Goal: Download file/media

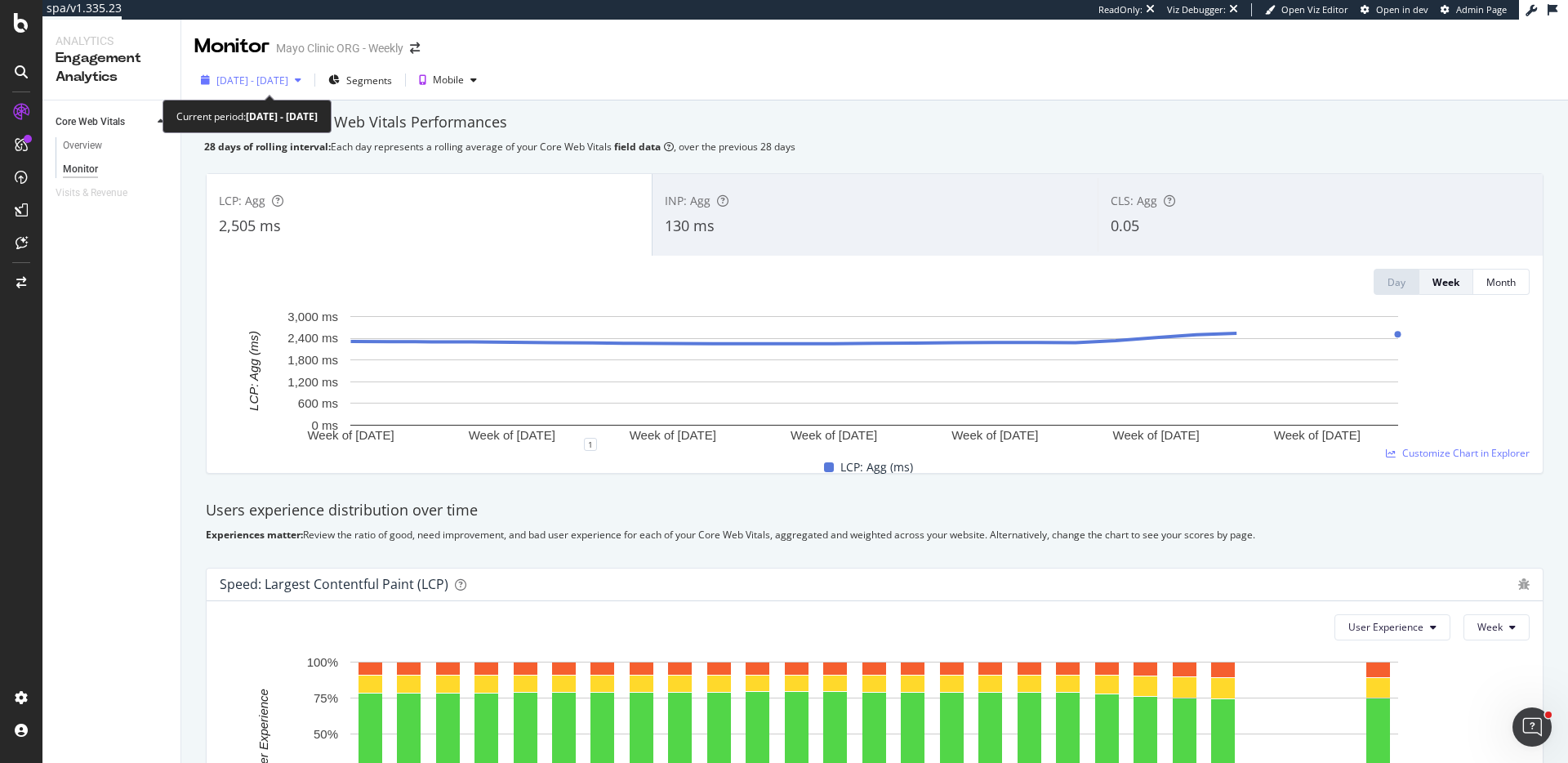
click at [268, 81] on span "[DATE] - [DATE]" at bounding box center [252, 80] width 71 height 14
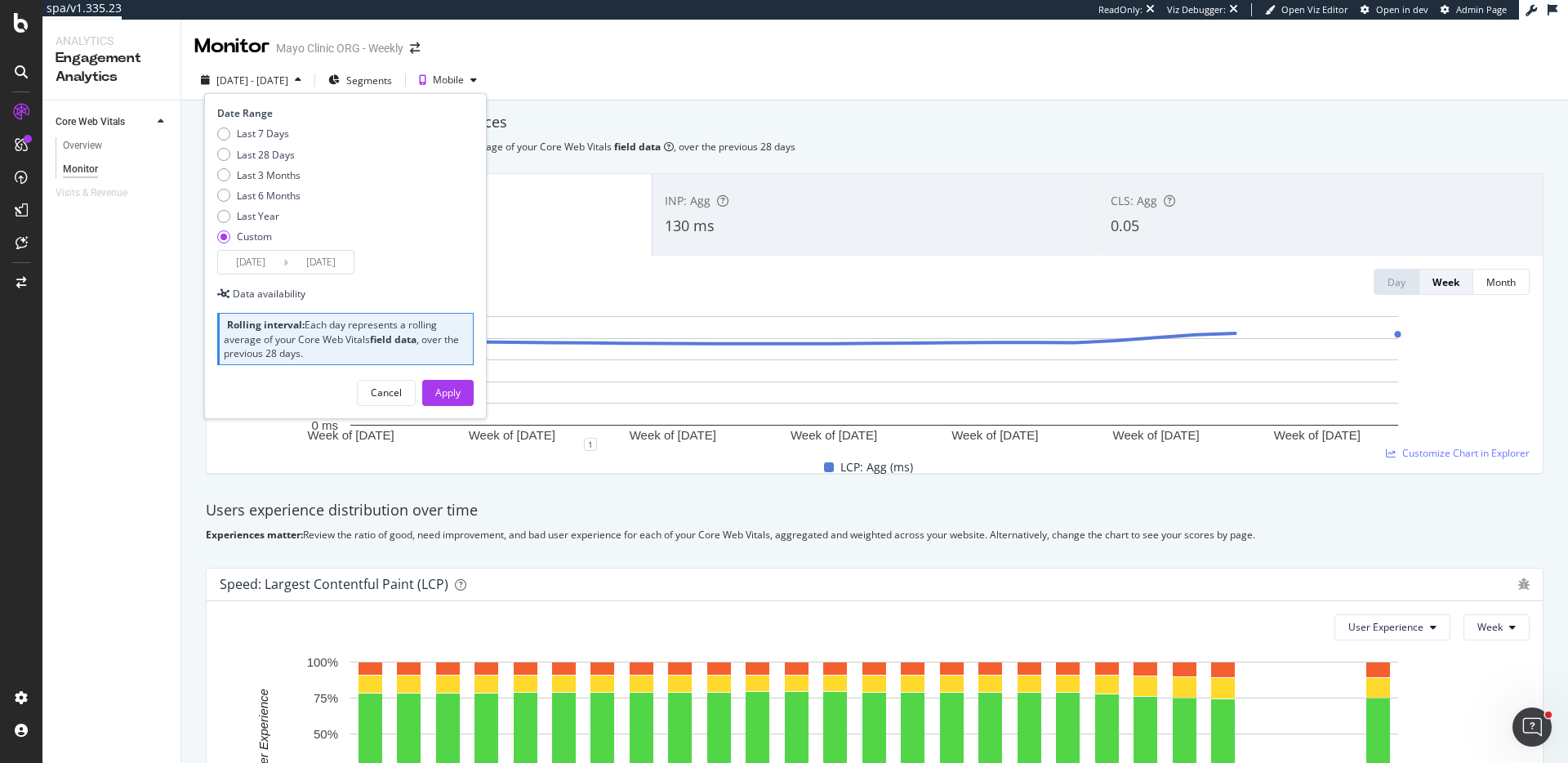
click at [263, 268] on input "[DATE]" at bounding box center [251, 263] width 66 height 23
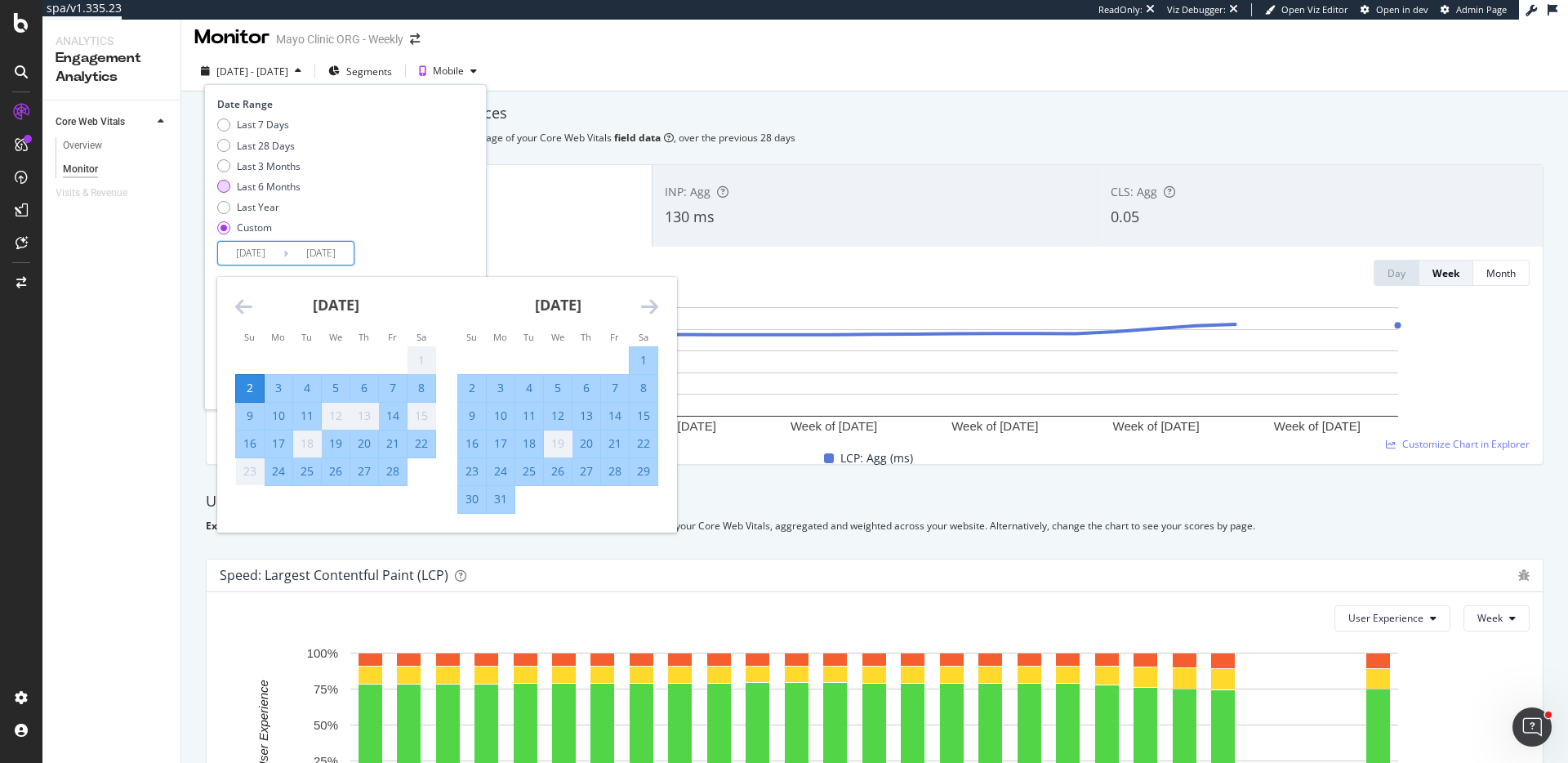
click at [284, 196] on div "Last 7 Days Last 28 Days Last 3 Months Last 6 Months Last Year Custom" at bounding box center [259, 180] width 83 height 124
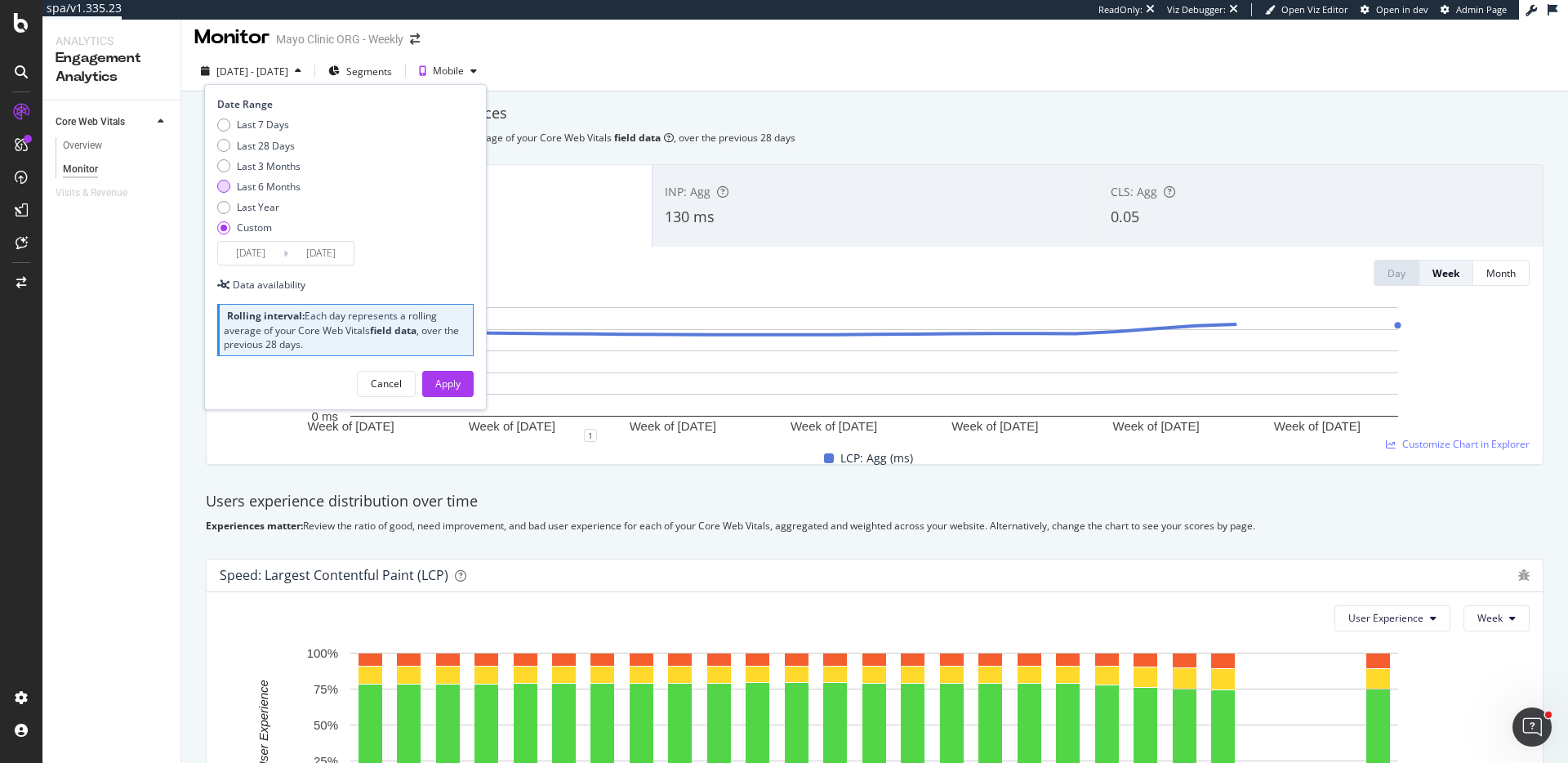
scroll to position [22, 0]
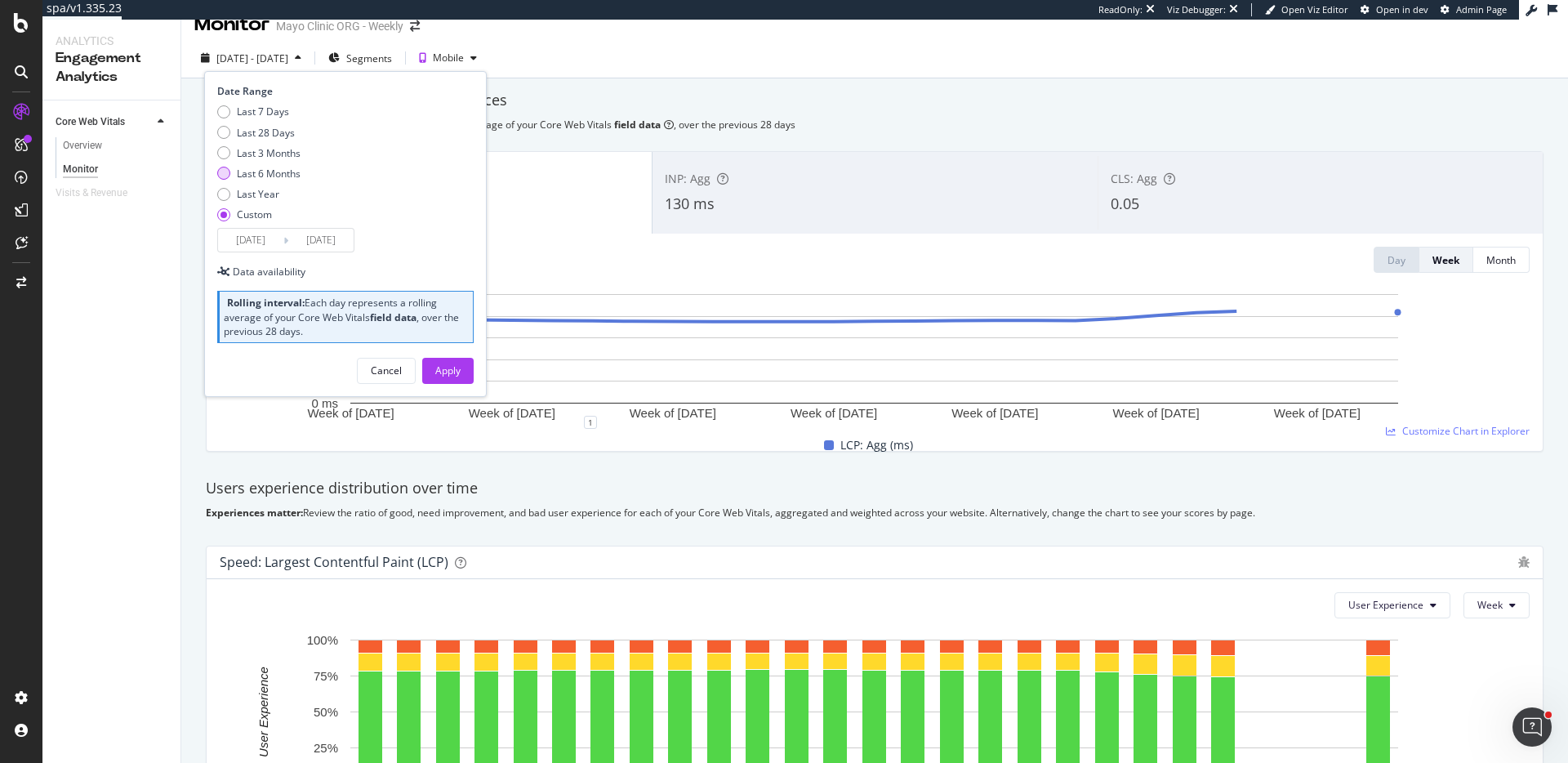
click at [274, 175] on div "Last 6 Months" at bounding box center [268, 174] width 64 height 14
type input "[DATE]"
click at [440, 374] on div "Apply" at bounding box center [448, 370] width 25 height 14
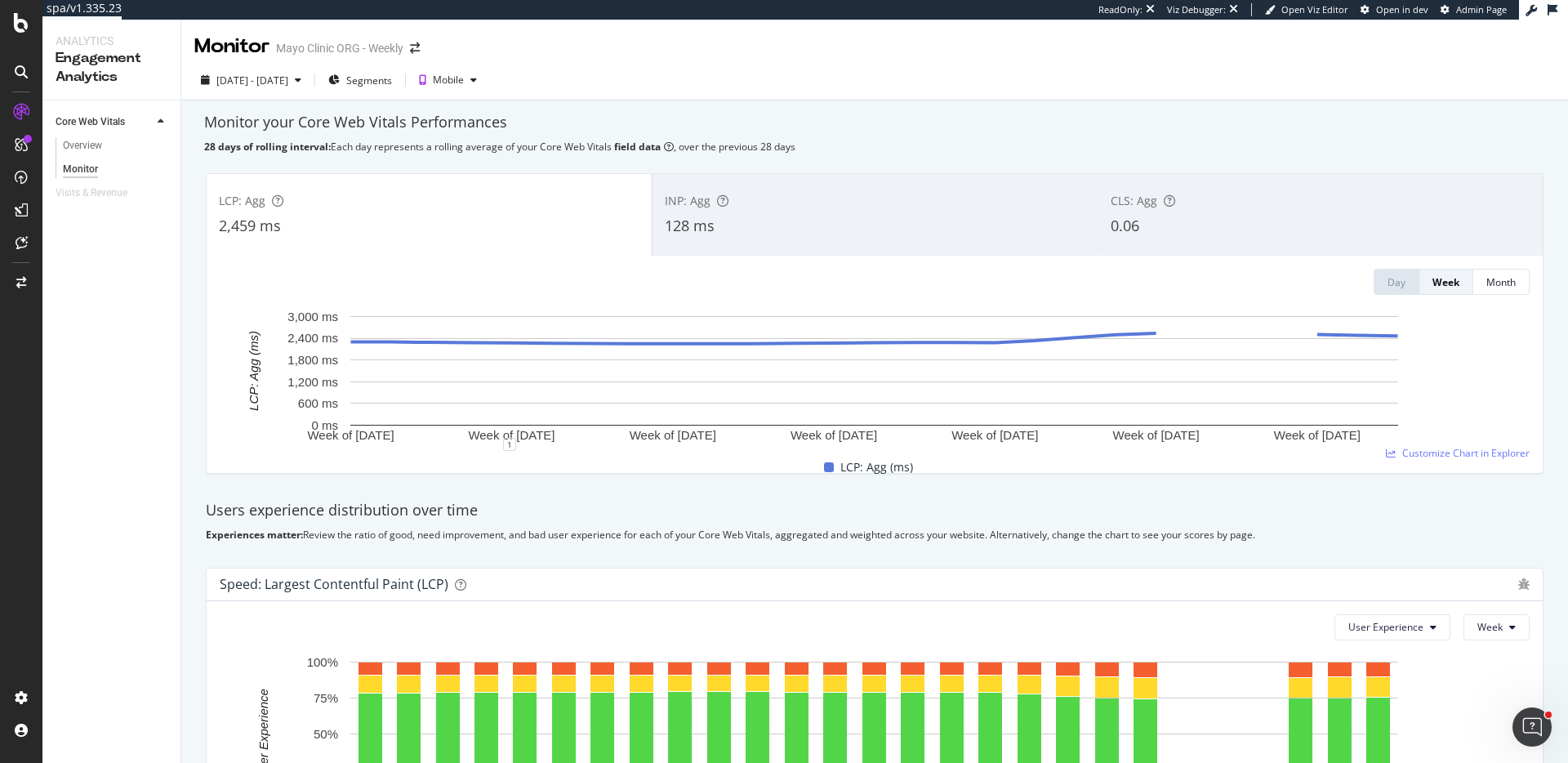
click at [1548, 6] on icon at bounding box center [1553, 10] width 10 height 12
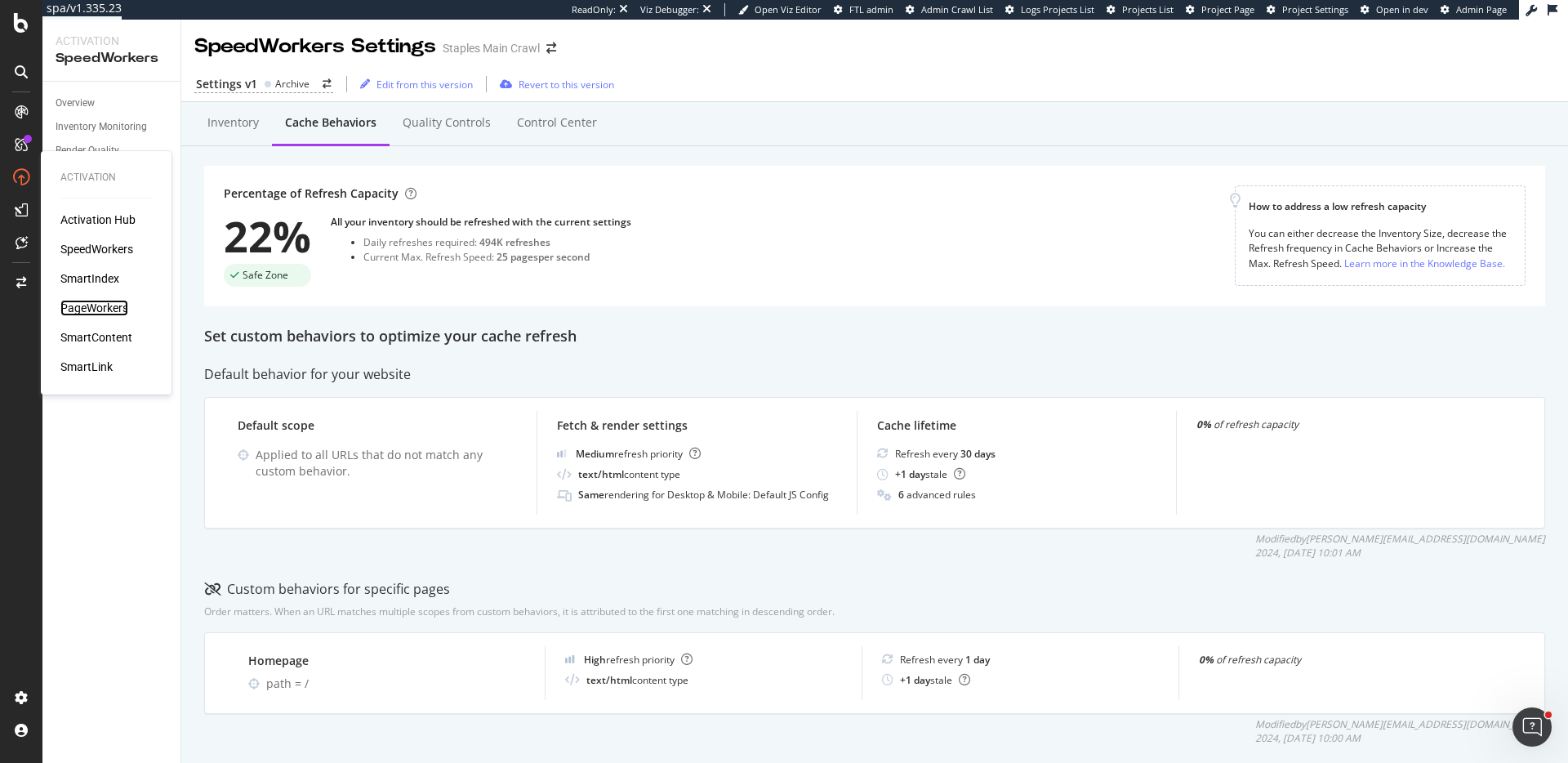
click at [101, 301] on div "PageWorkers" at bounding box center [95, 307] width 68 height 16
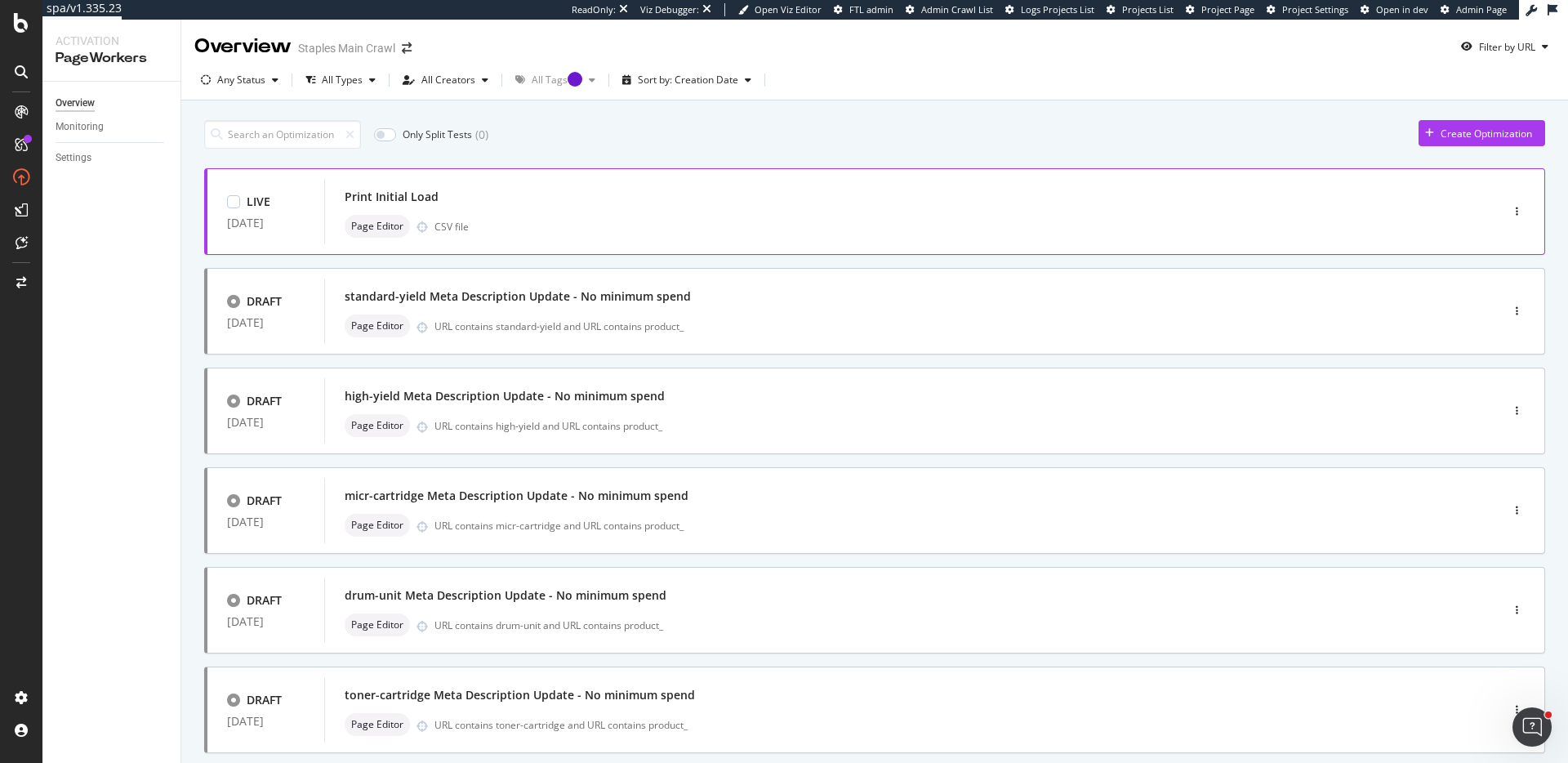
click at [750, 219] on div "Page Editor CSV file" at bounding box center [887, 226] width 1086 height 23
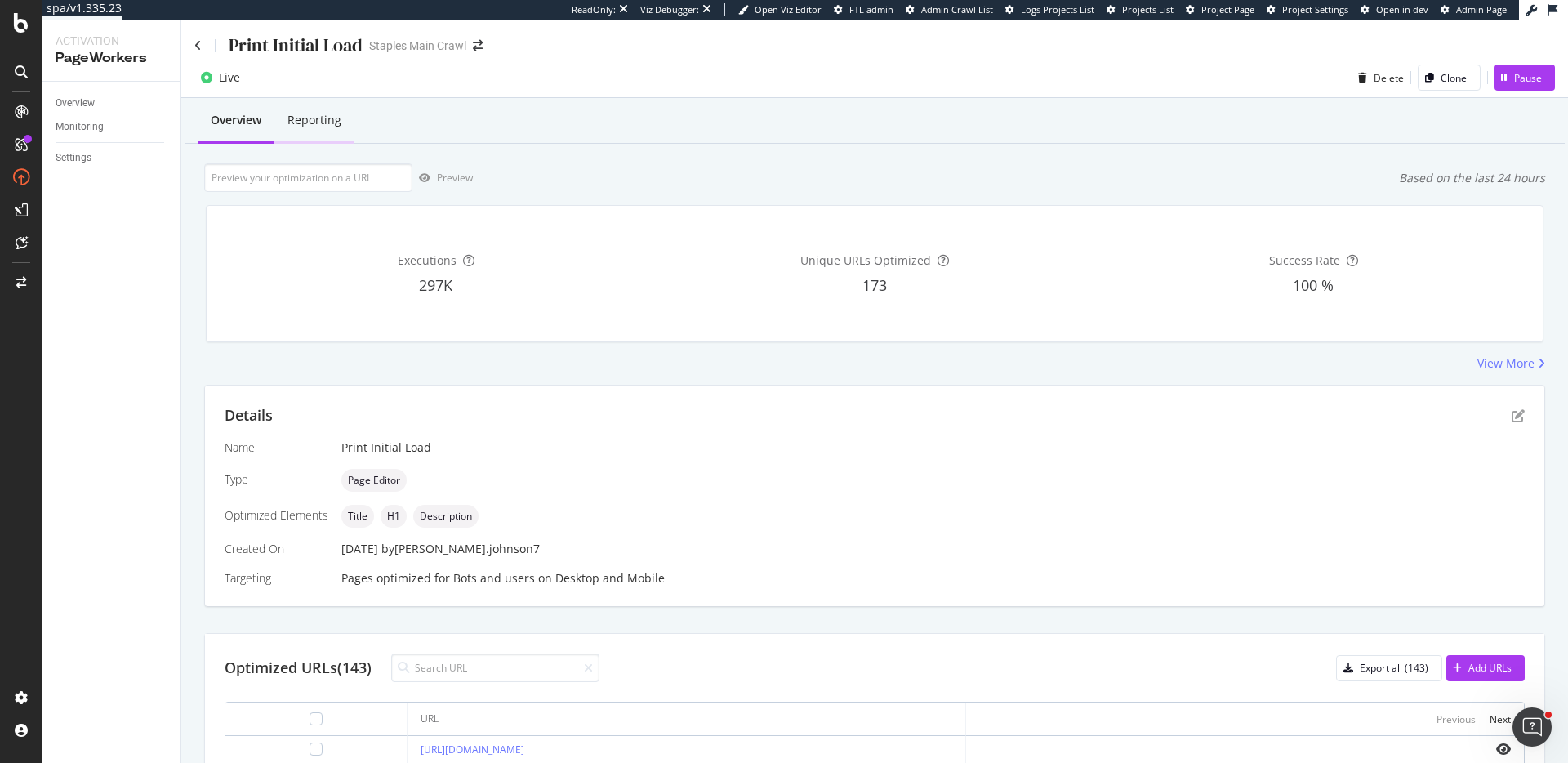
click at [314, 129] on div "Reporting" at bounding box center [314, 121] width 80 height 45
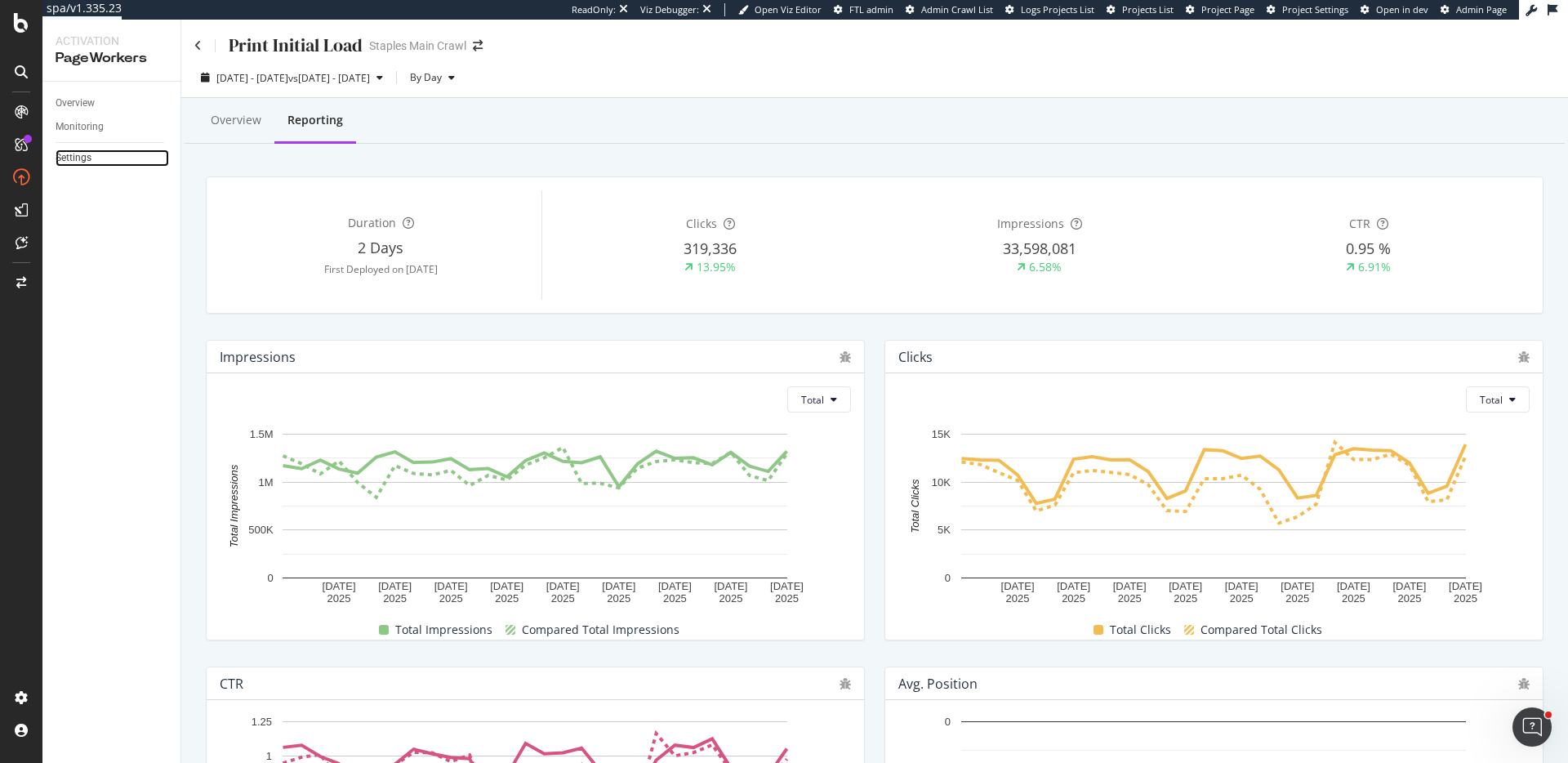
click at [98, 161] on link "Settings" at bounding box center [113, 158] width 114 height 17
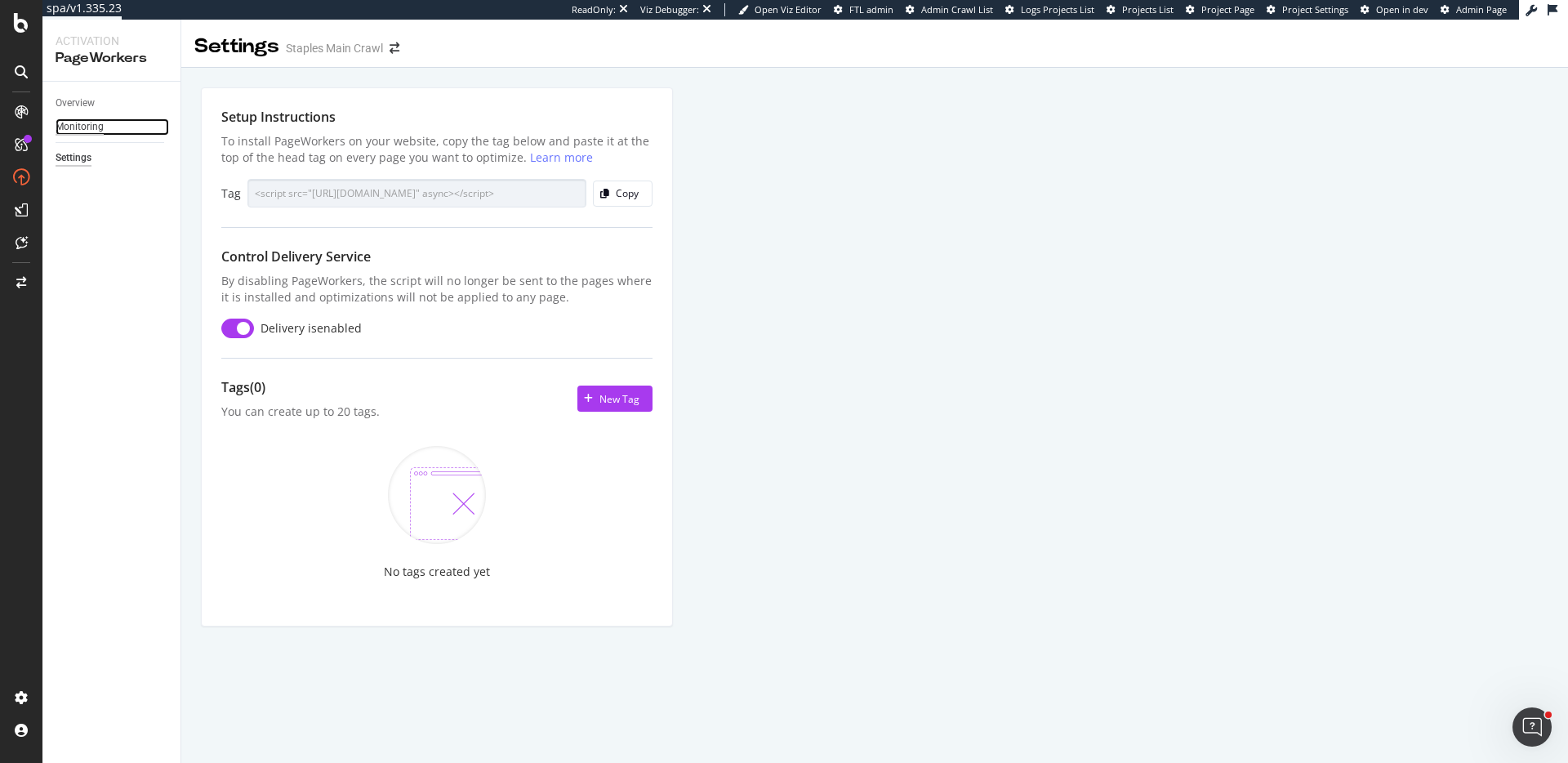
click at [100, 127] on div "Monitoring" at bounding box center [80, 127] width 48 height 17
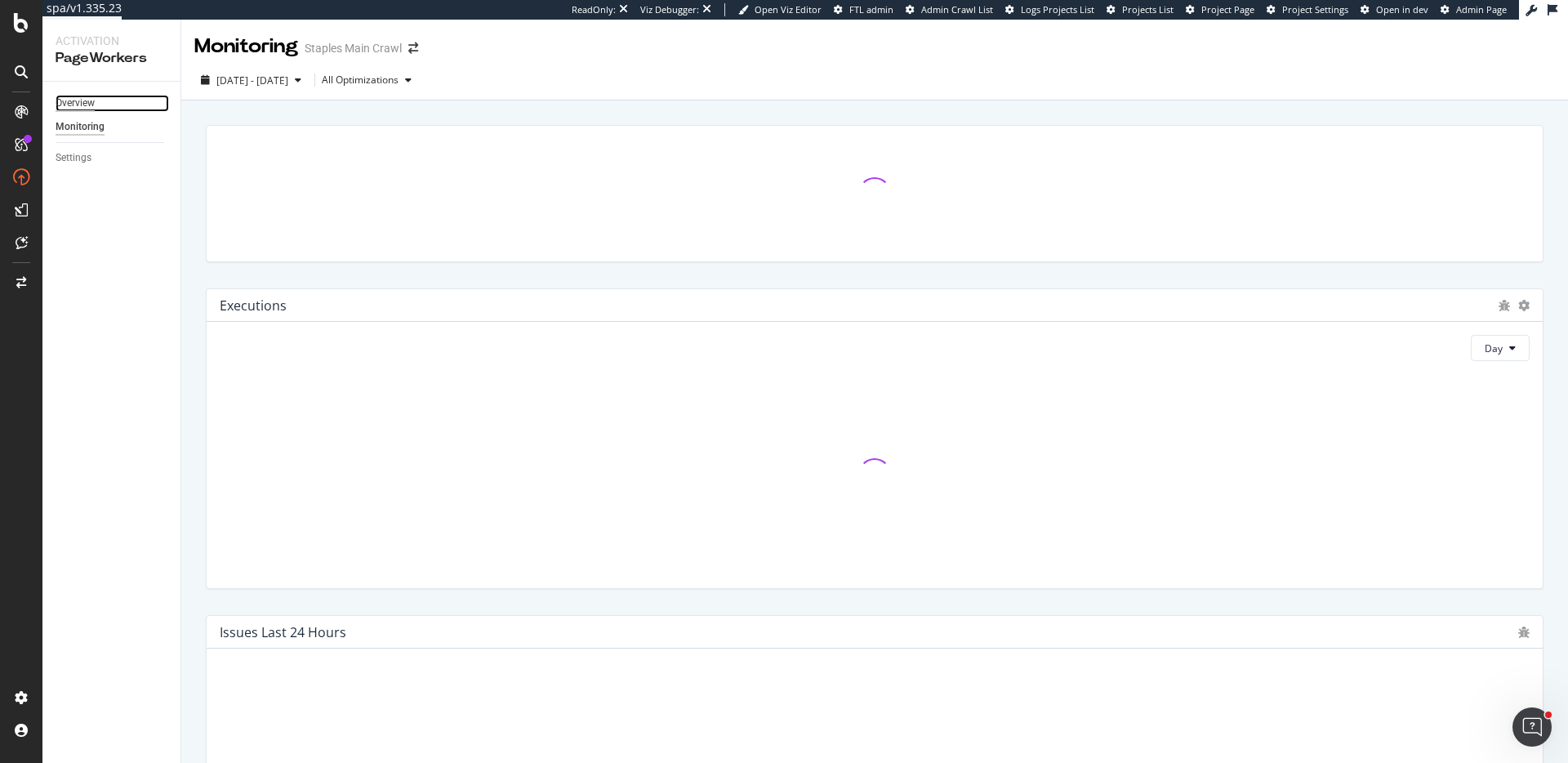
click at [88, 101] on div "Overview" at bounding box center [75, 103] width 40 height 17
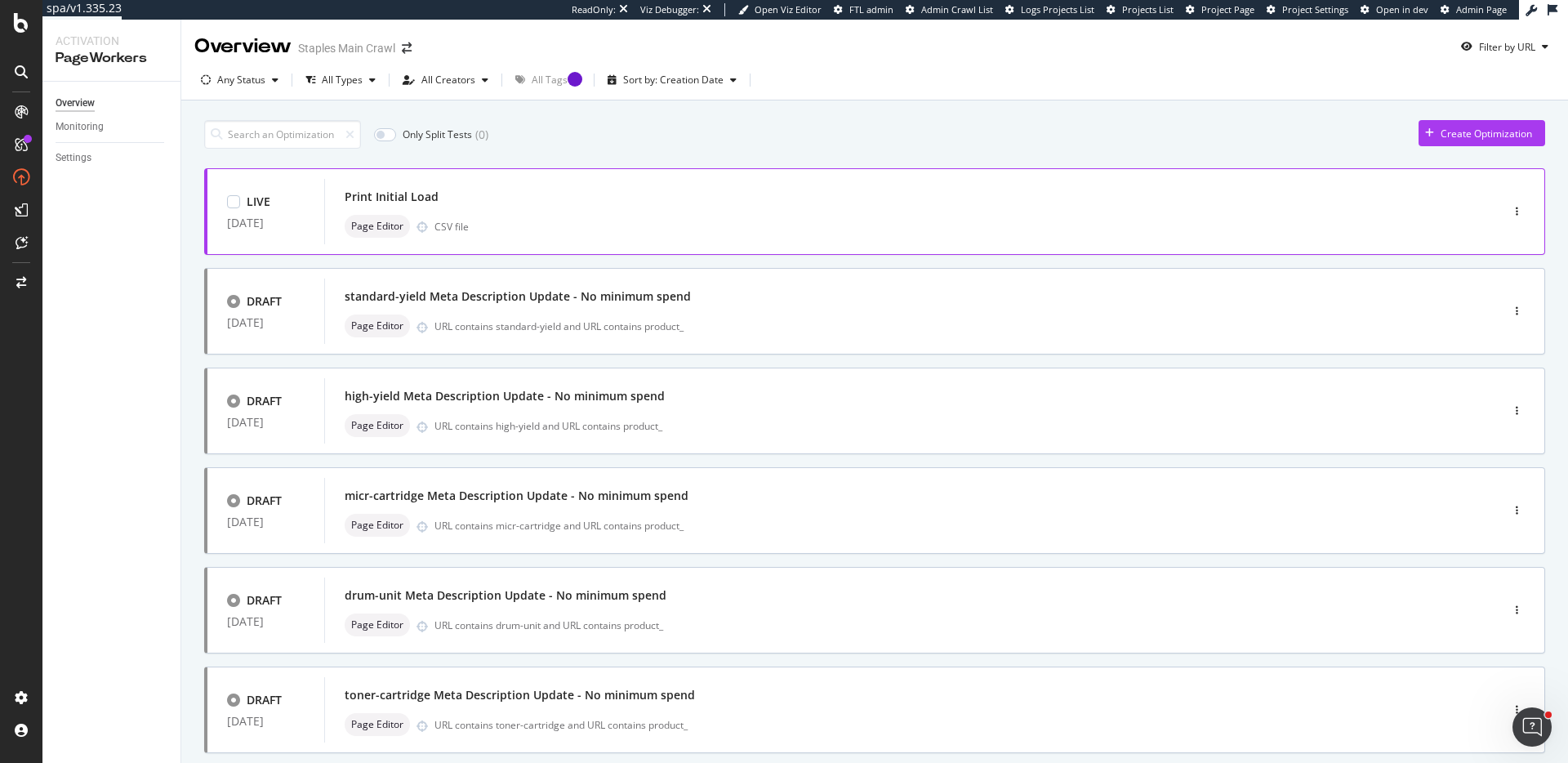
click at [809, 229] on div "Page Editor CSV file" at bounding box center [887, 226] width 1086 height 23
